Goal: Task Accomplishment & Management: Use online tool/utility

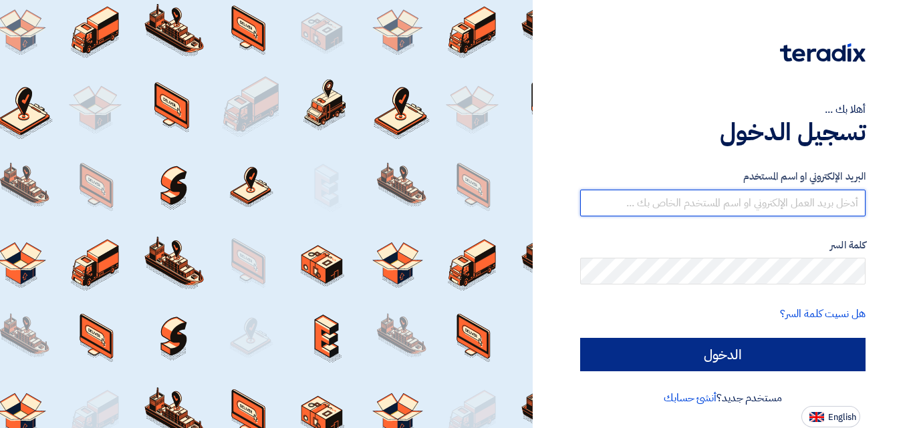
type input "[EMAIL_ADDRESS][DOMAIN_NAME]"
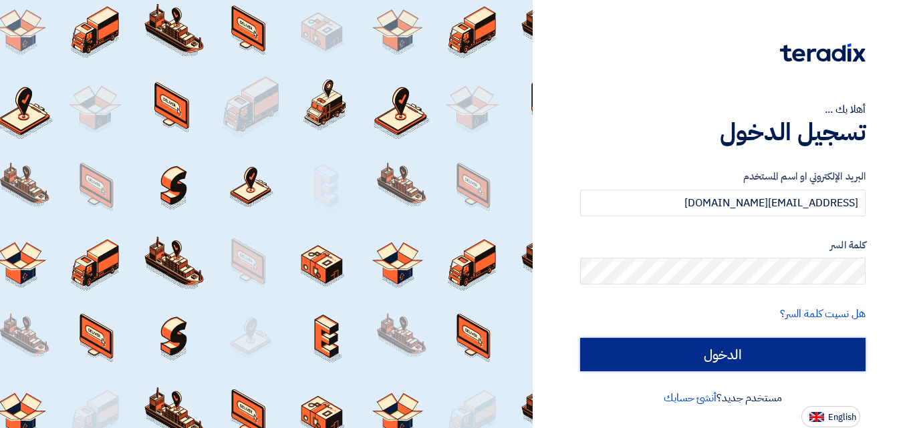
click at [740, 363] on input "الدخول" at bounding box center [722, 354] width 285 height 33
type input "Sign in"
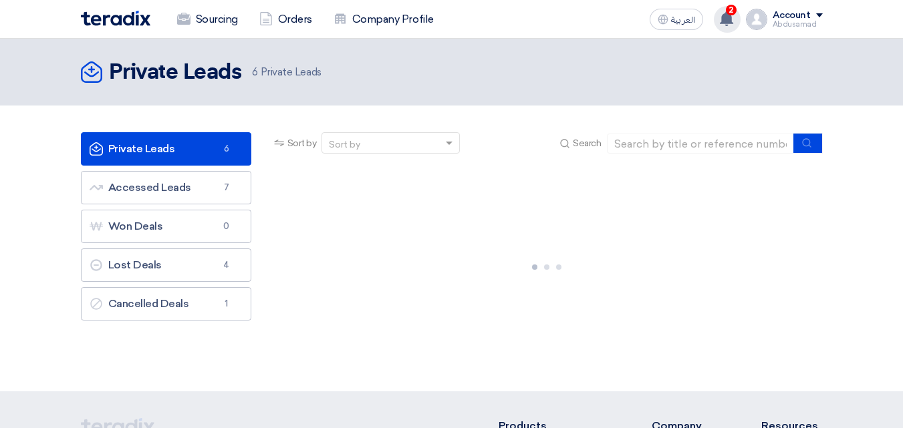
click at [725, 19] on use at bounding box center [726, 18] width 13 height 15
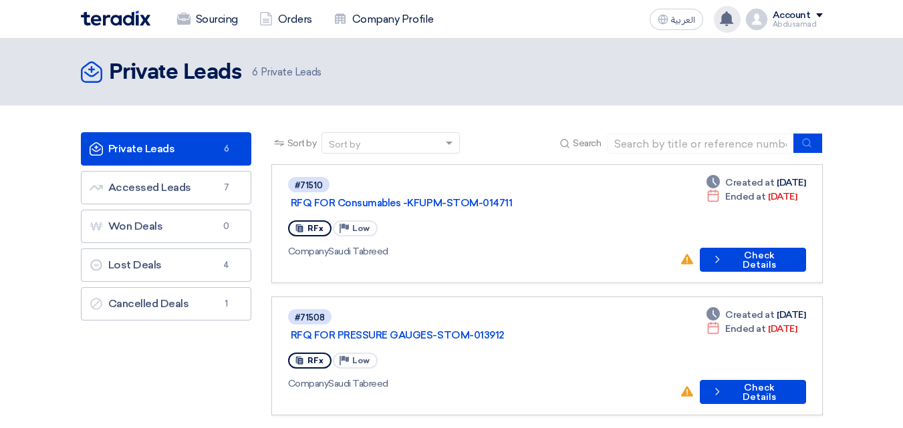
click at [727, 21] on use at bounding box center [726, 18] width 13 height 15
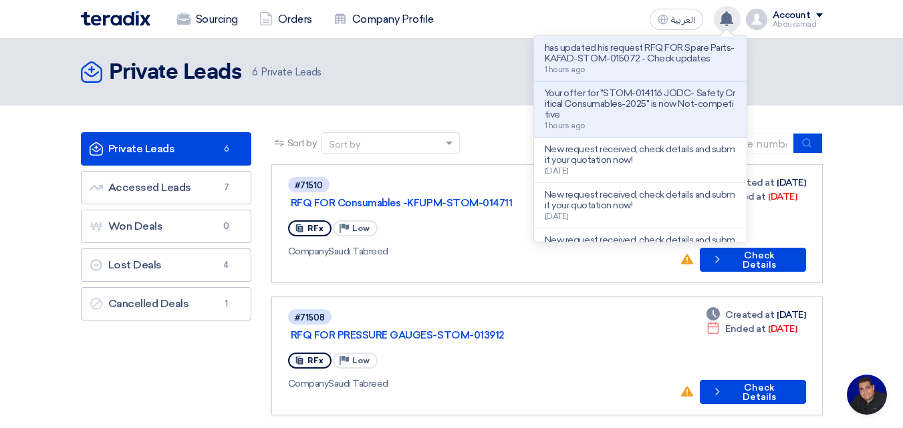
scroll to position [241, 0]
click at [812, 63] on div "Private Leads Private Leads 6 Private Leads" at bounding box center [452, 72] width 742 height 27
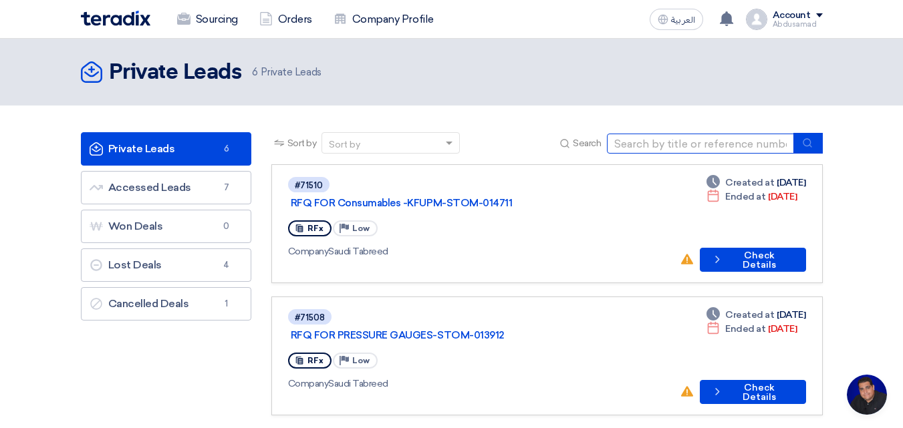
click at [642, 142] on input at bounding box center [700, 144] width 187 height 20
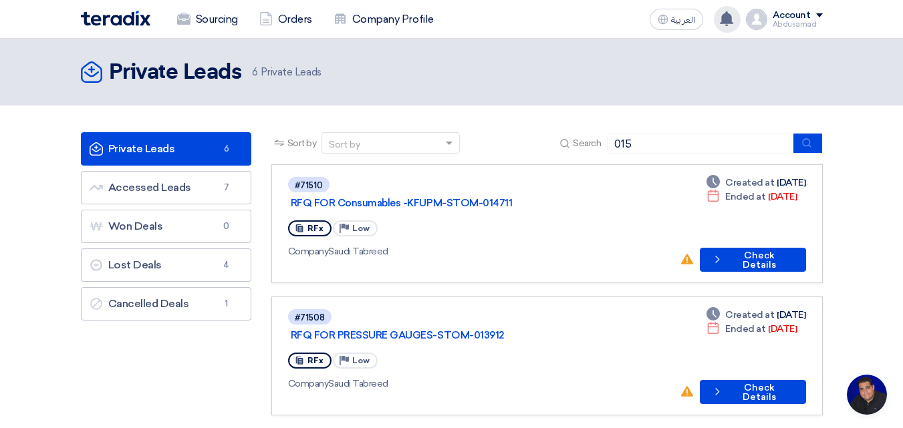
click at [732, 13] on icon at bounding box center [726, 18] width 15 height 15
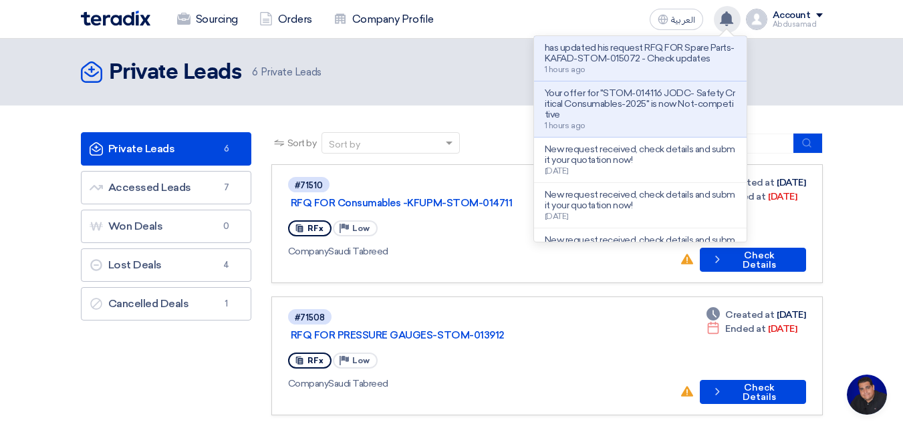
click at [733, 12] on icon at bounding box center [726, 18] width 15 height 15
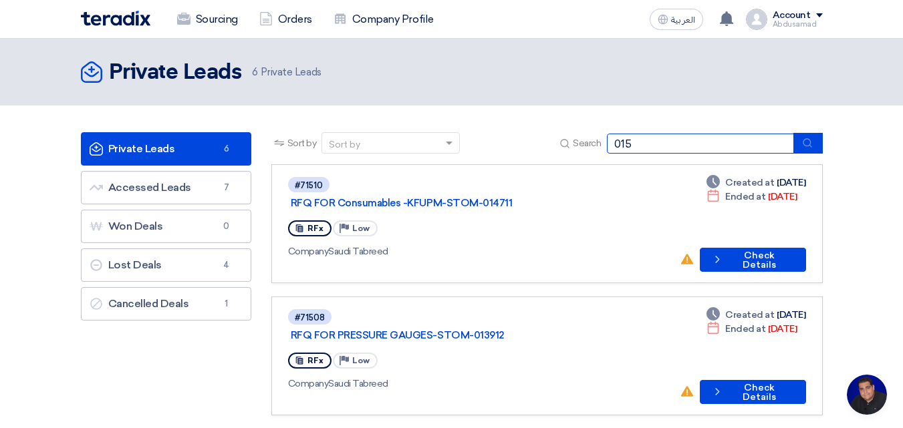
click at [644, 140] on input "015" at bounding box center [700, 144] width 187 height 20
type input "015072"
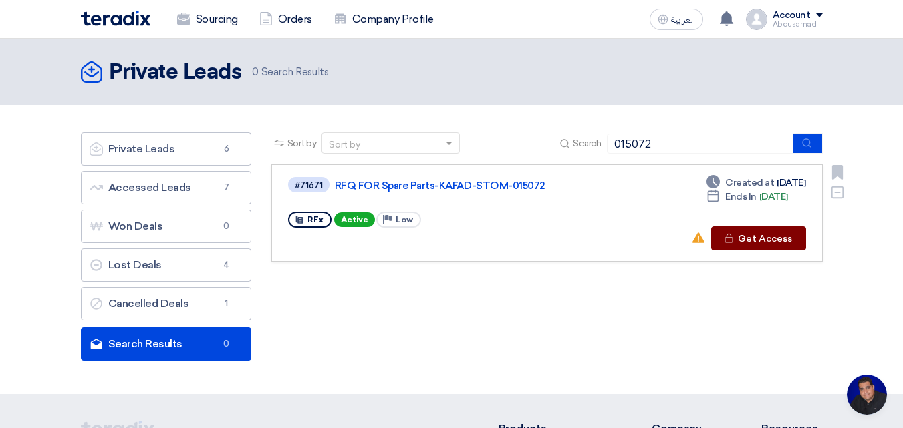
click at [750, 237] on button "Check details Get Access" at bounding box center [758, 239] width 95 height 24
click at [726, 243] on button "Check details Get Access" at bounding box center [758, 239] width 95 height 24
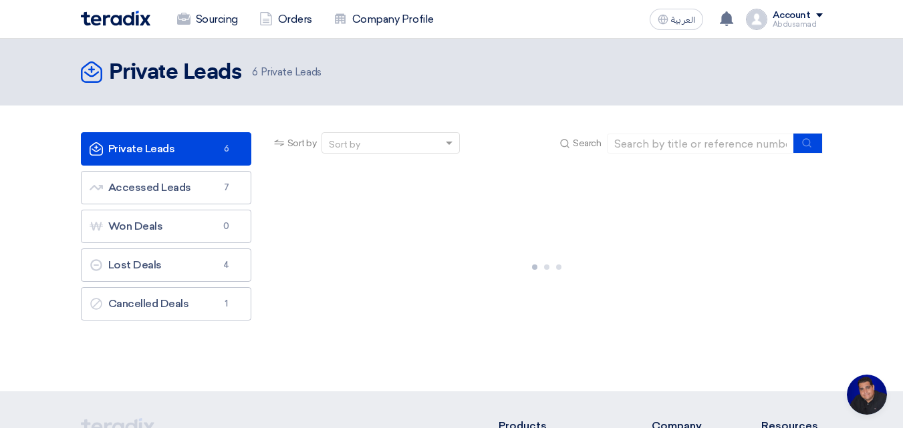
scroll to position [241, 0]
